Goal: Find specific page/section: Find specific page/section

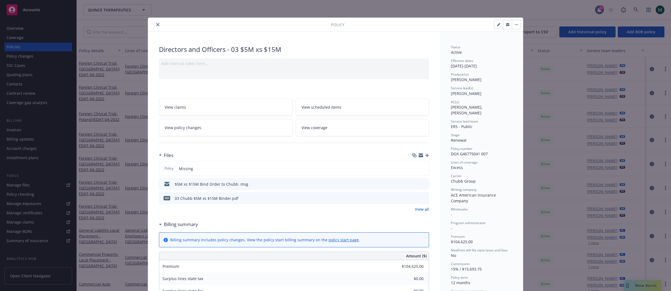
scroll to position [11, 0]
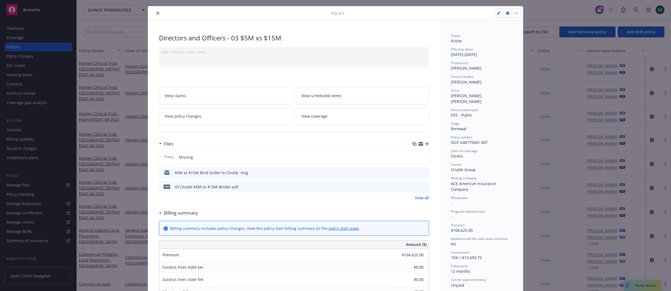
click at [124, 180] on div "Policy Directors and Officers - 03 $5M xs $15M Add internal notes here... View …" at bounding box center [335, 145] width 671 height 291
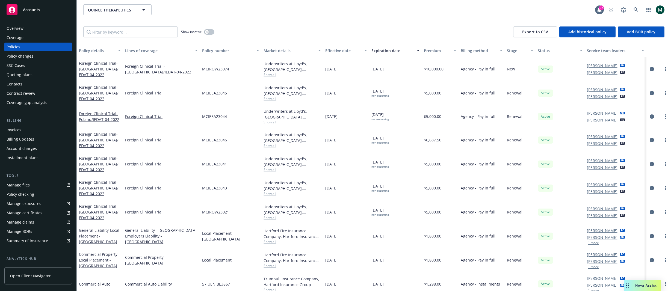
click at [95, 72] on div "Foreign Clinical Trial - [GEOGRAPHIC_DATA]/IEDAT-04-2022" at bounding box center [100, 68] width 42 height 17
click at [94, 69] on span "- [GEOGRAPHIC_DATA]/IEDAT-04-2022" at bounding box center [99, 69] width 41 height 17
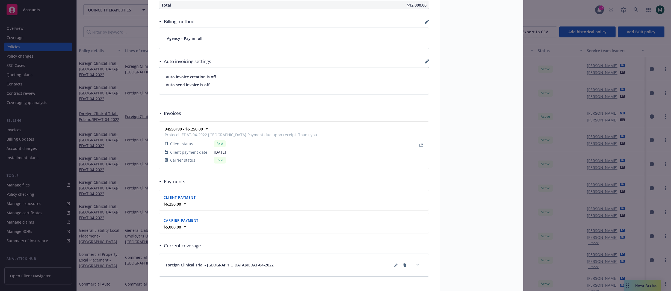
scroll to position [401, 0]
click at [200, 147] on td "Client payment date" at bounding box center [189, 151] width 49 height 8
click at [185, 120] on div "94550F90 - $6,250.00 Protocol IEDAT-04-2022 [GEOGRAPHIC_DATA] Payment due upon …" at bounding box center [294, 143] width 270 height 50
click at [203, 129] on span "94550F90 - $6,250.00" at bounding box center [241, 128] width 153 height 6
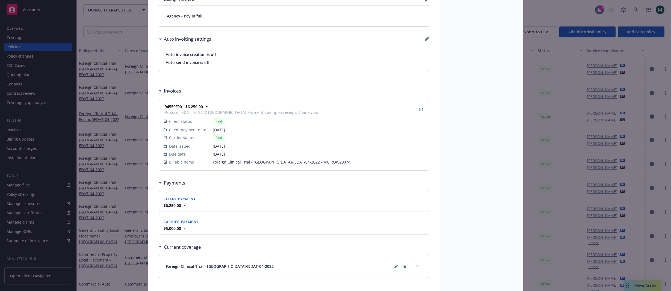
scroll to position [426, 0]
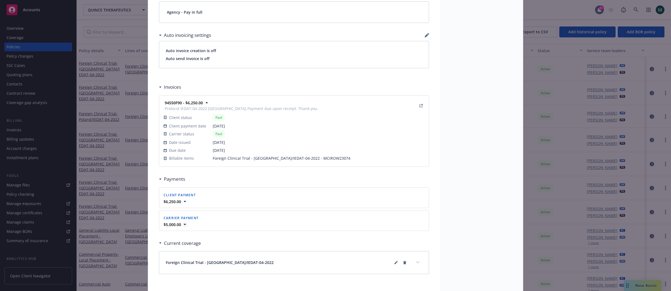
click at [178, 222] on strong "$5,000.00" at bounding box center [171, 224] width 17 height 5
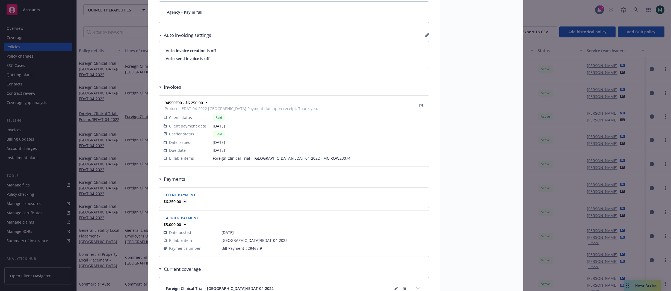
click at [182, 201] on icon at bounding box center [184, 201] width 5 height 5
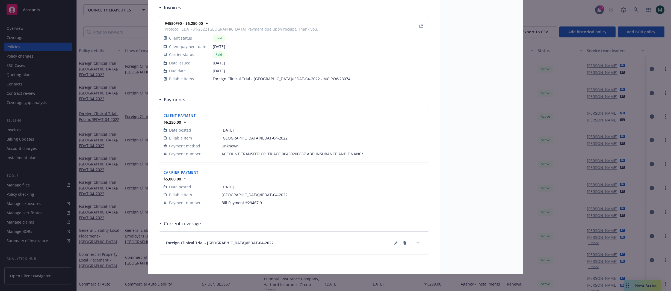
scroll to position [505, 0]
click at [55, 221] on div "Policy Foreign Clinical Trial - [GEOGRAPHIC_DATA]/IEDAT-04-2022 Add internal no…" at bounding box center [335, 145] width 671 height 291
click at [103, 180] on div "Policy Foreign Clinical Trial - [GEOGRAPHIC_DATA]/IEDAT-04-2022 Add internal no…" at bounding box center [335, 145] width 671 height 291
click at [37, 160] on div "Policy Foreign Clinical Trial - [GEOGRAPHIC_DATA]/IEDAT-04-2022 Add internal no…" at bounding box center [335, 145] width 671 height 291
